Goal: Navigation & Orientation: Find specific page/section

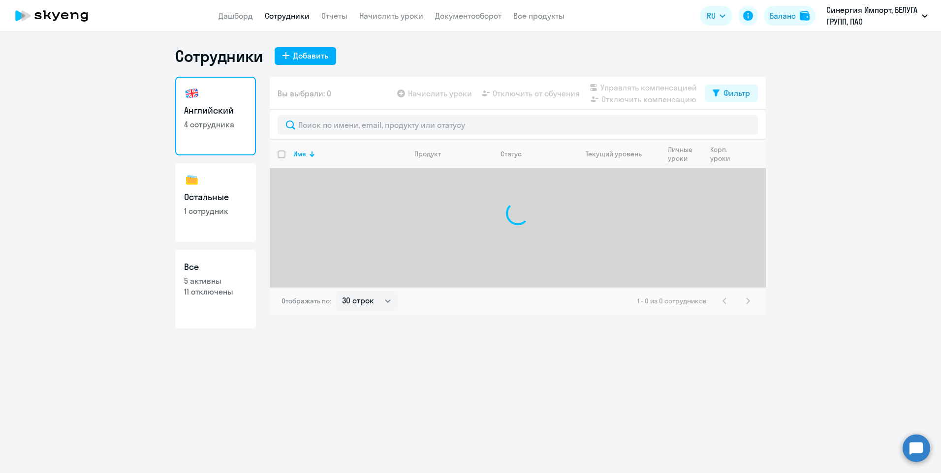
select select "30"
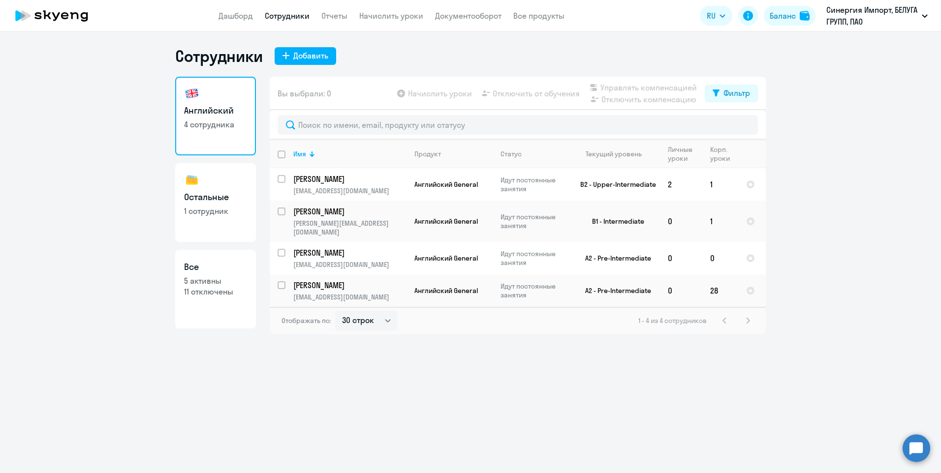
click at [233, 204] on link "Остальные 1 сотрудник" at bounding box center [215, 202] width 81 height 79
select select "30"
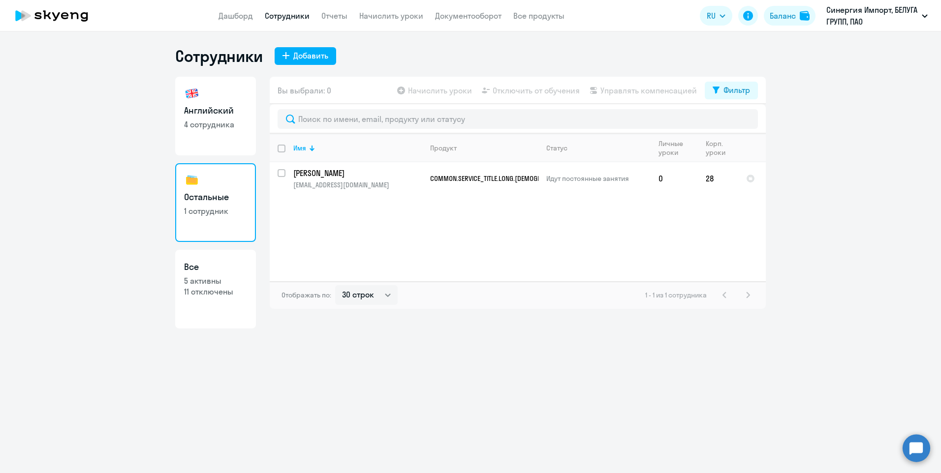
click at [211, 128] on p "4 сотрудника" at bounding box center [215, 124] width 63 height 11
select select "30"
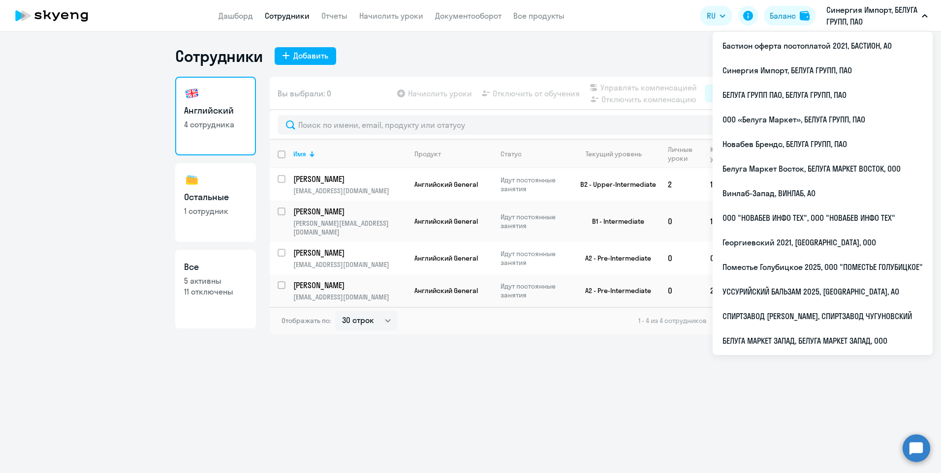
click at [517, 401] on div "Сотрудники Добавить Английский 4 сотрудника Остальные 1 сотрудник Все 5 активны…" at bounding box center [470, 252] width 941 height 442
click at [209, 217] on link "Остальные 1 сотрудник" at bounding box center [215, 202] width 81 height 79
select select "30"
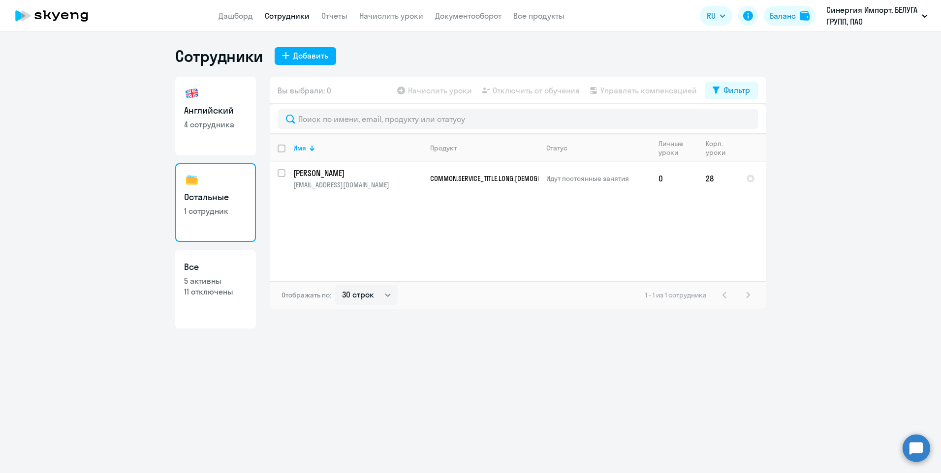
click at [209, 139] on link "Английский 4 сотрудника" at bounding box center [215, 116] width 81 height 79
select select "30"
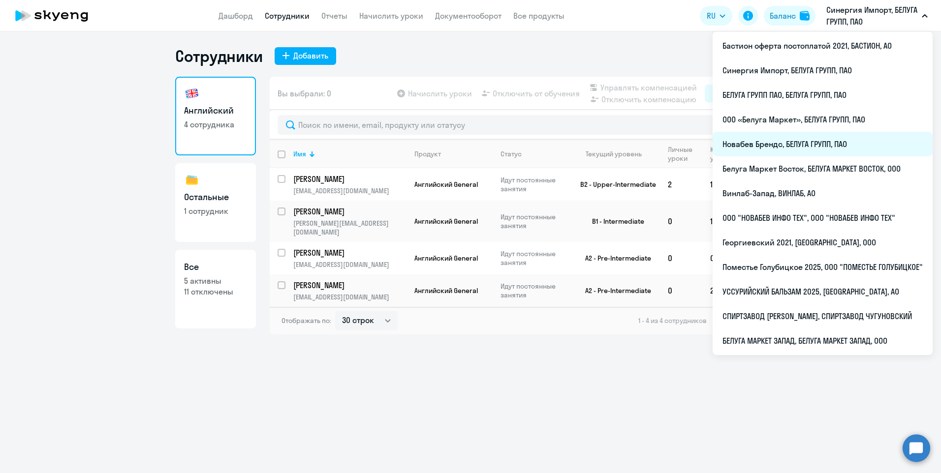
click at [759, 146] on li "Новабев Брендс, БЕЛУГА ГРУПП, ПАО" at bounding box center [822, 144] width 220 height 25
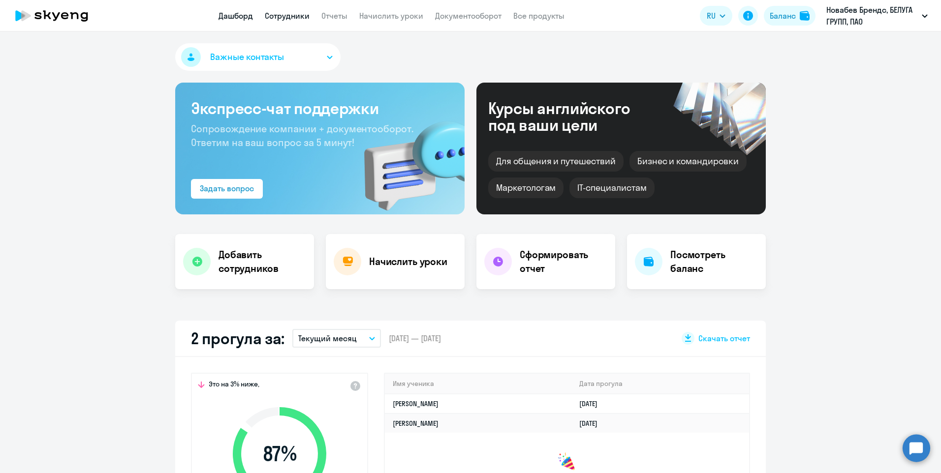
select select "30"
click at [304, 17] on link "Сотрудники" at bounding box center [287, 16] width 45 height 10
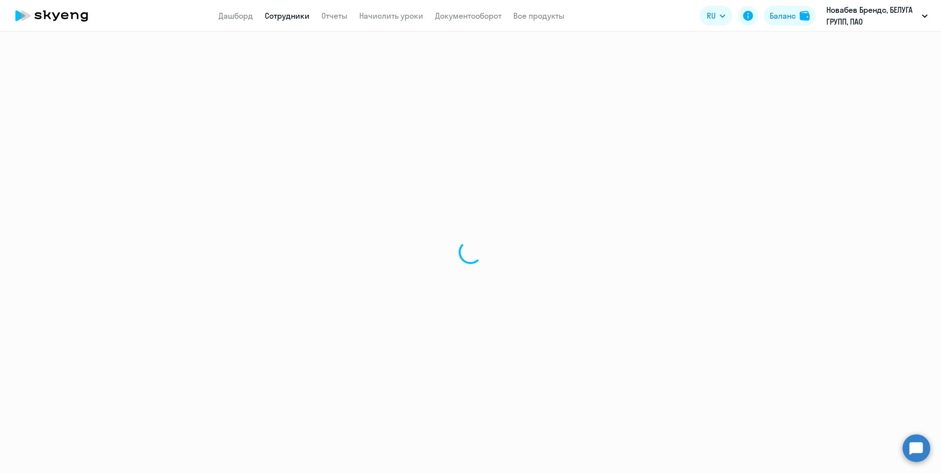
select select "30"
